Goal: Entertainment & Leisure: Consume media (video, audio)

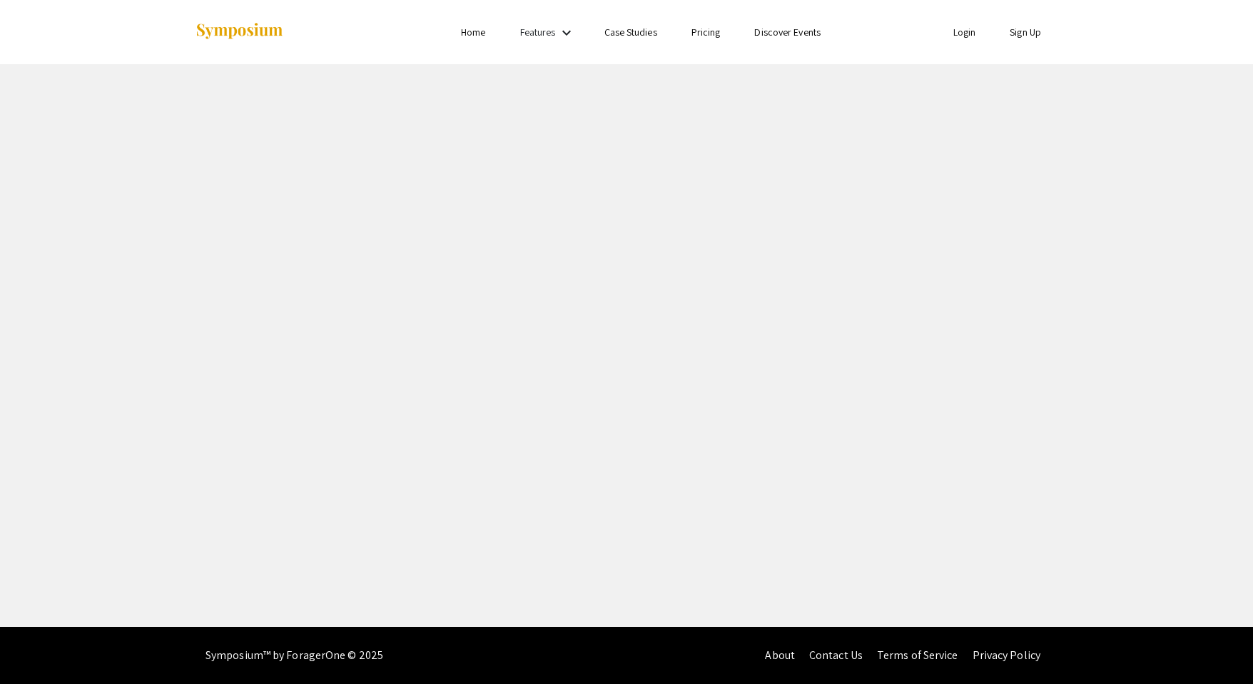
click at [569, 28] on mat-icon "keyboard_arrow_down" at bounding box center [566, 32] width 17 height 17
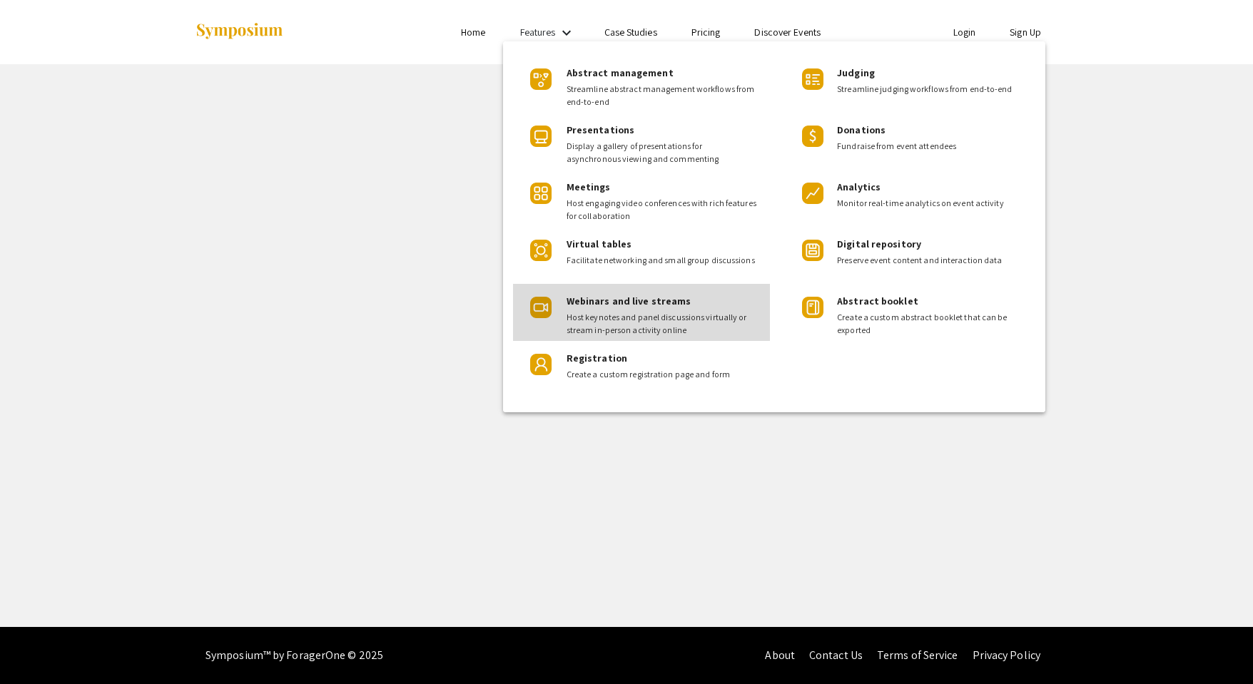
click at [619, 299] on span "Webinars and live streams" at bounding box center [628, 301] width 125 height 13
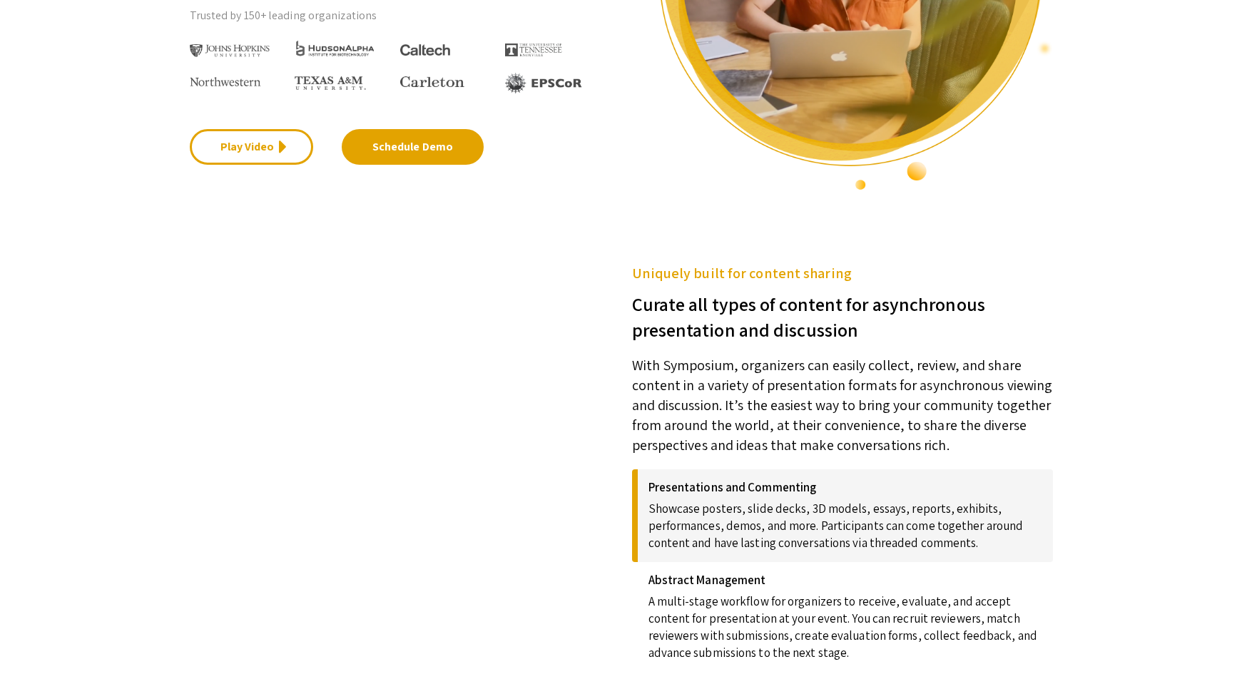
scroll to position [357, 0]
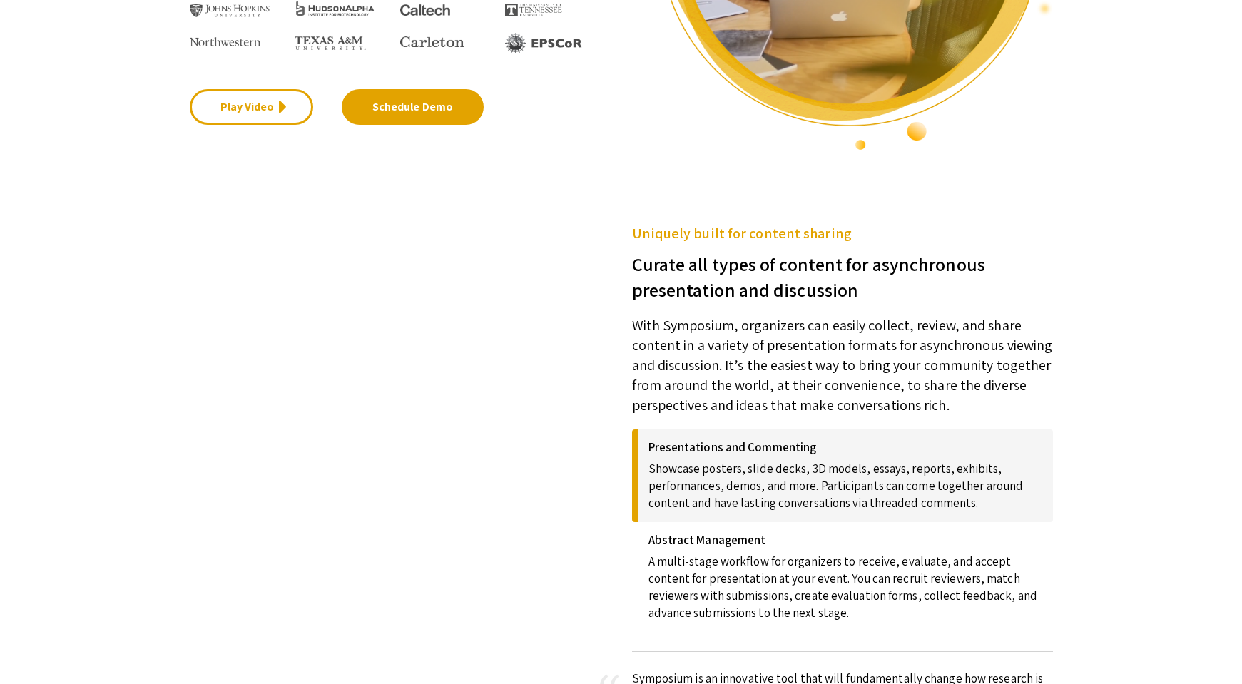
click at [317, 372] on video at bounding box center [389, 355] width 399 height 200
click at [444, 355] on video at bounding box center [389, 355] width 399 height 200
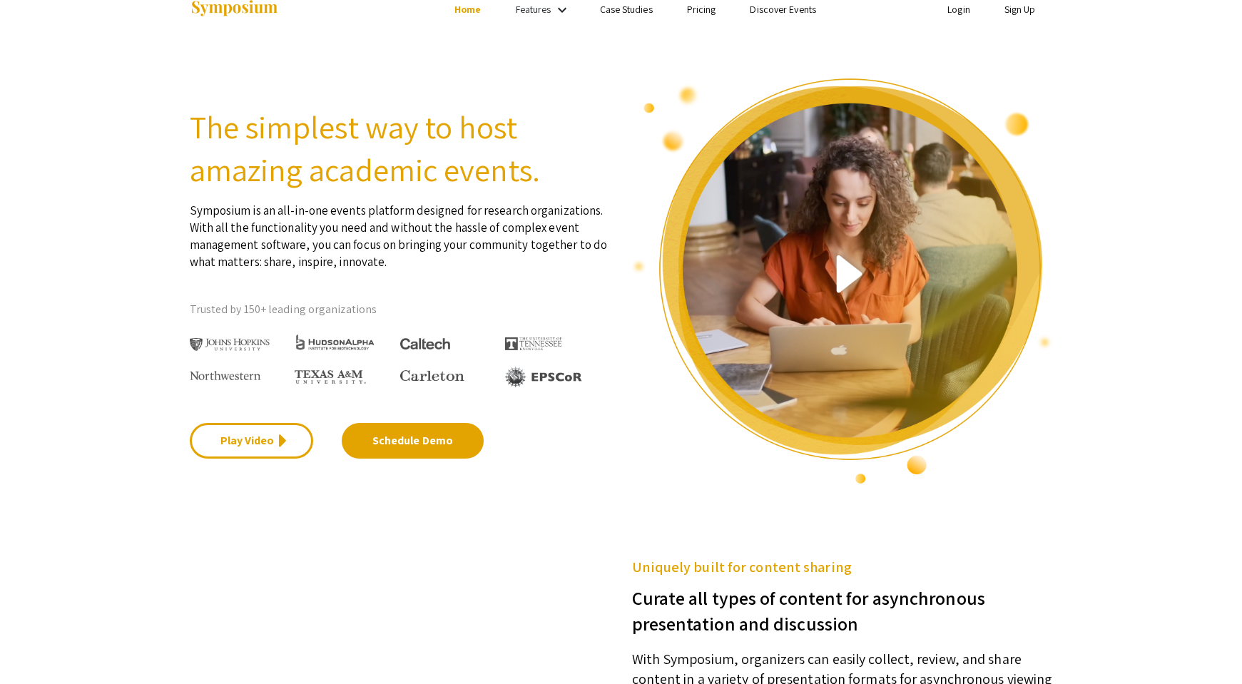
scroll to position [0, 0]
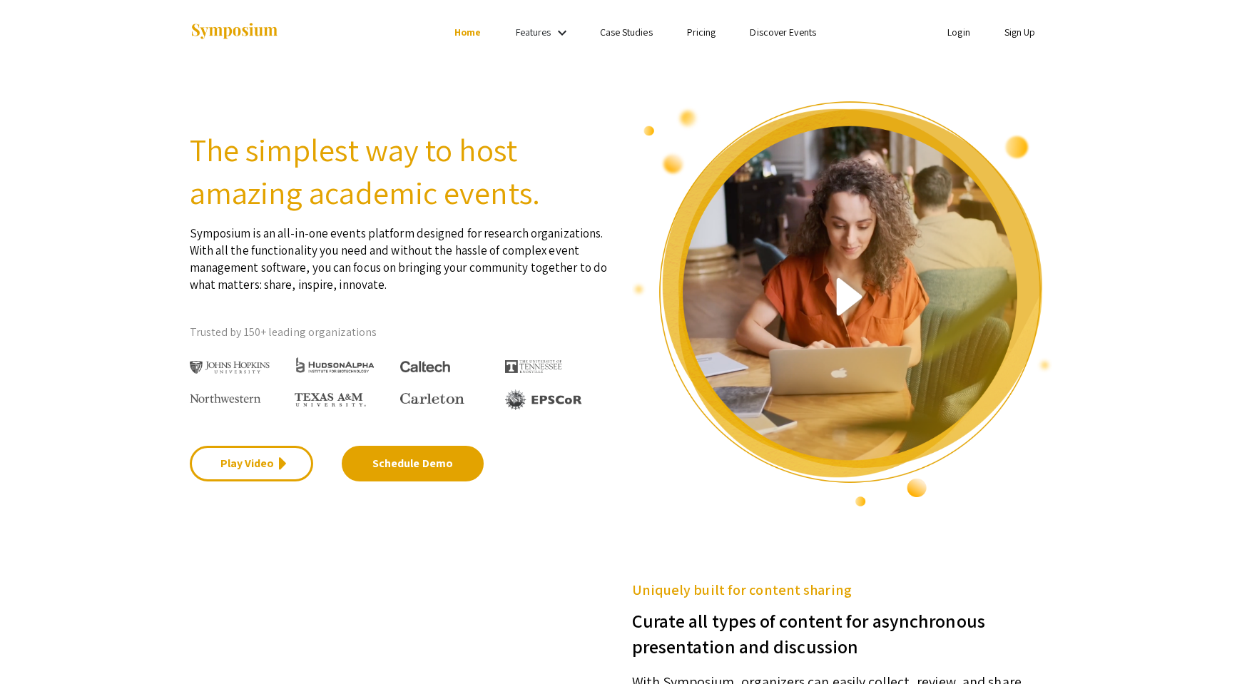
click at [845, 300] on img at bounding box center [842, 304] width 421 height 408
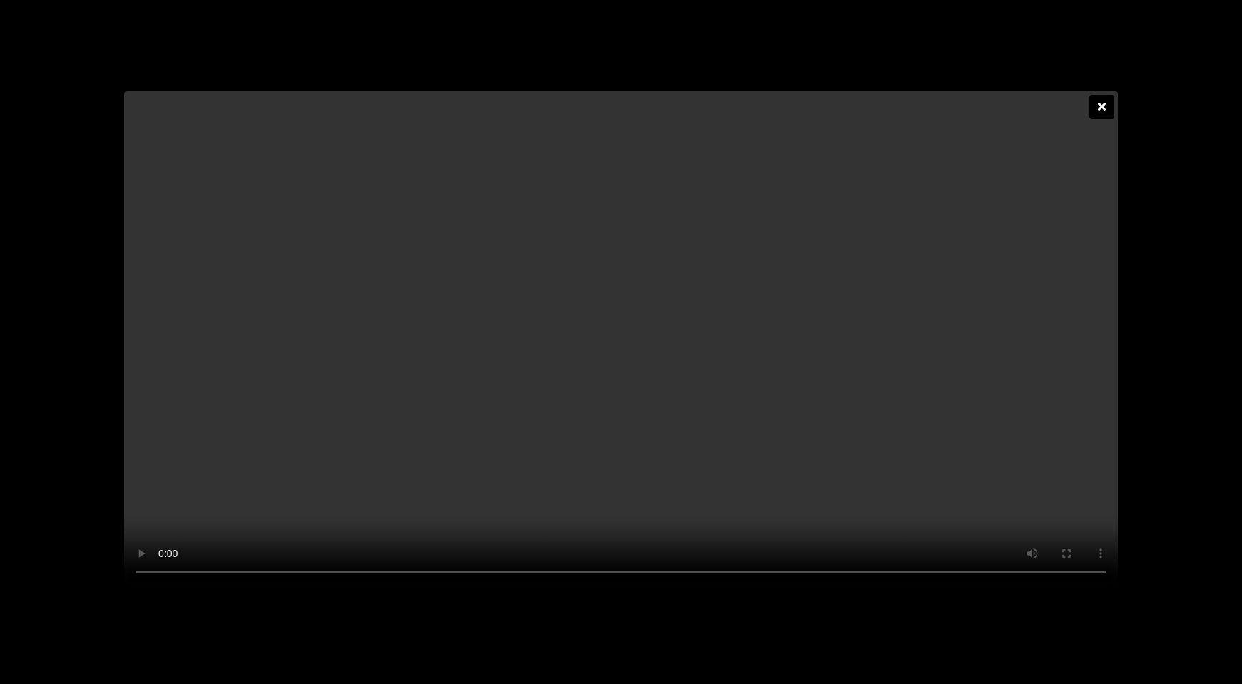
click at [1101, 101] on icon at bounding box center [1102, 106] width 8 height 11
